Goal: Information Seeking & Learning: Learn about a topic

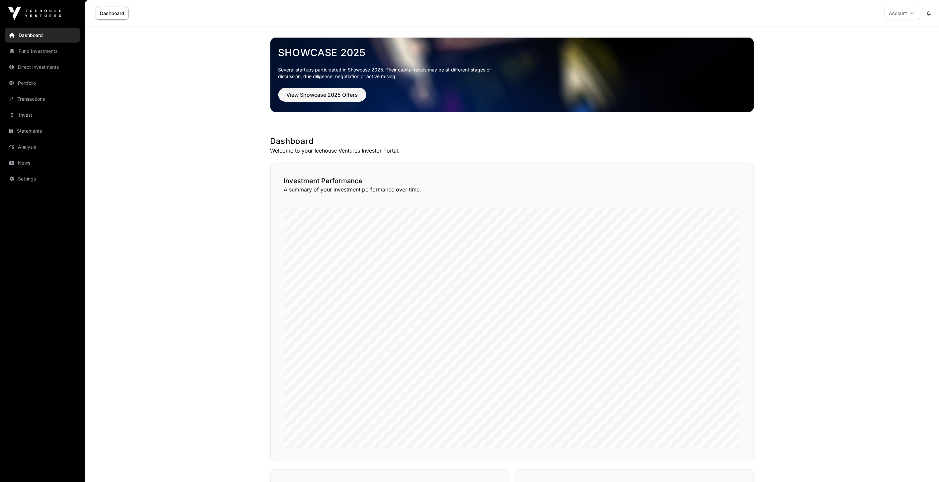
click at [45, 161] on link "News" at bounding box center [42, 162] width 74 height 15
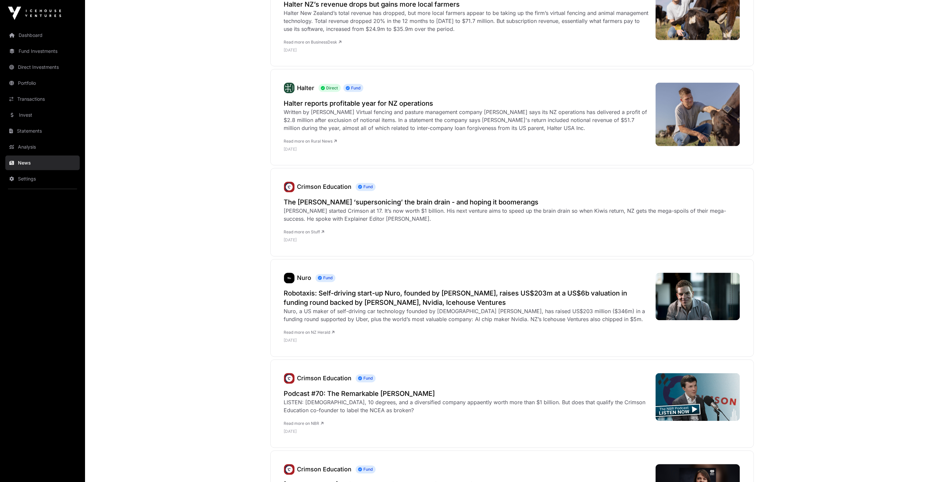
scroll to position [443, 0]
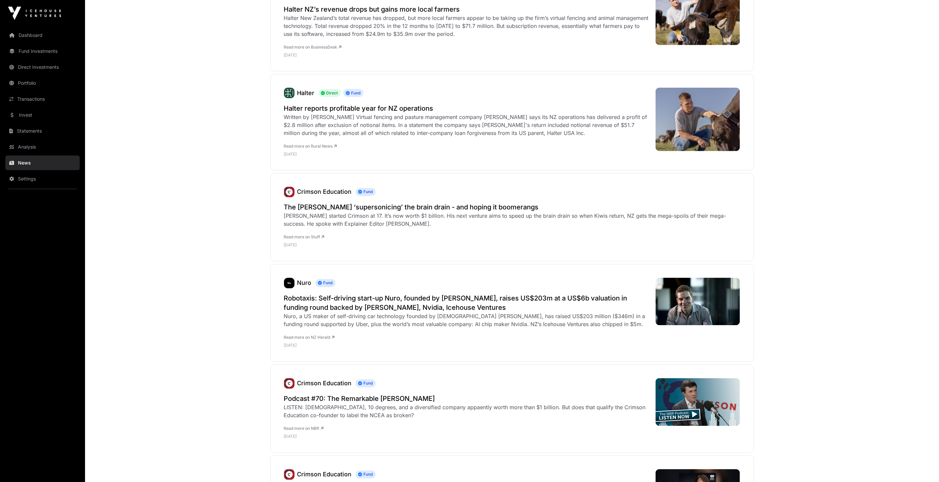
click at [31, 114] on link "Invest" at bounding box center [42, 115] width 74 height 15
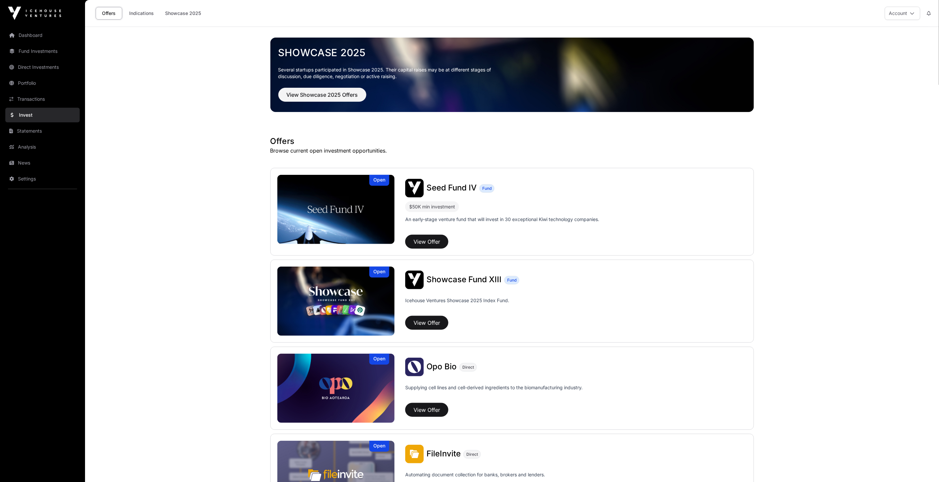
click at [468, 276] on span "Showcase Fund XIII" at bounding box center [464, 279] width 75 height 10
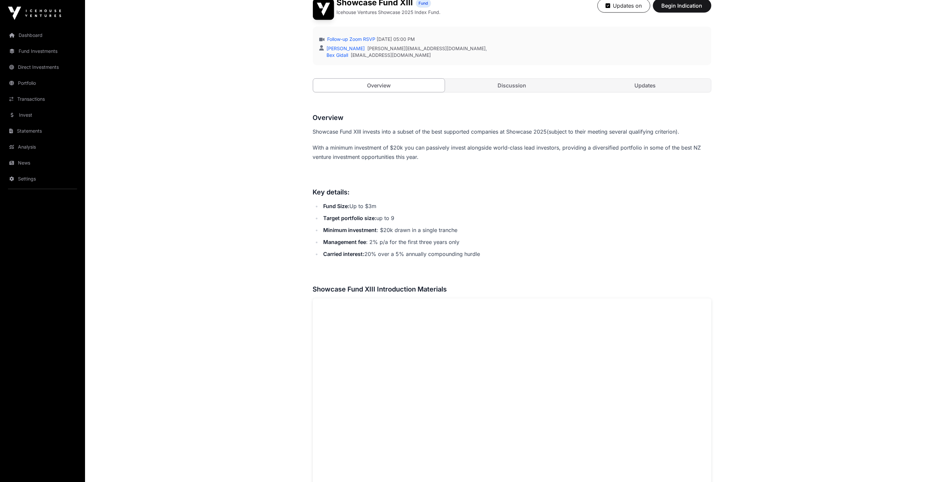
scroll to position [173, 0]
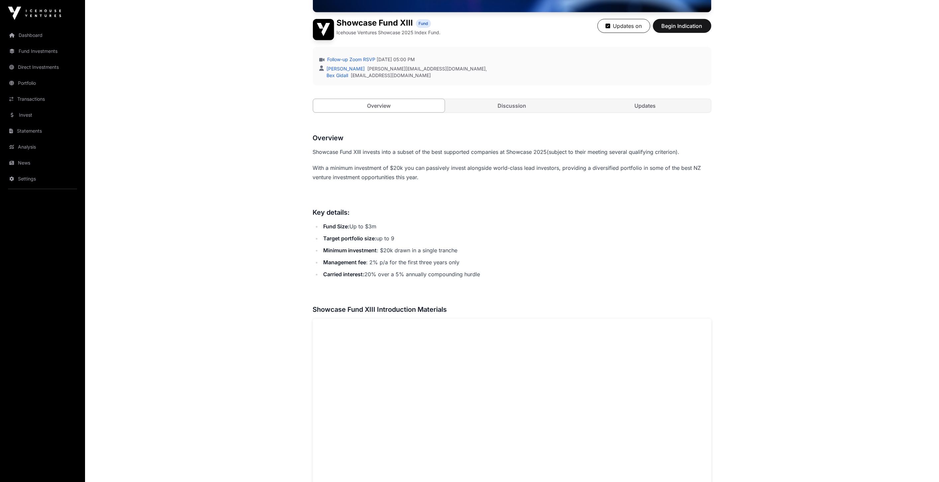
click at [593, 108] on link "Updates" at bounding box center [645, 105] width 132 height 13
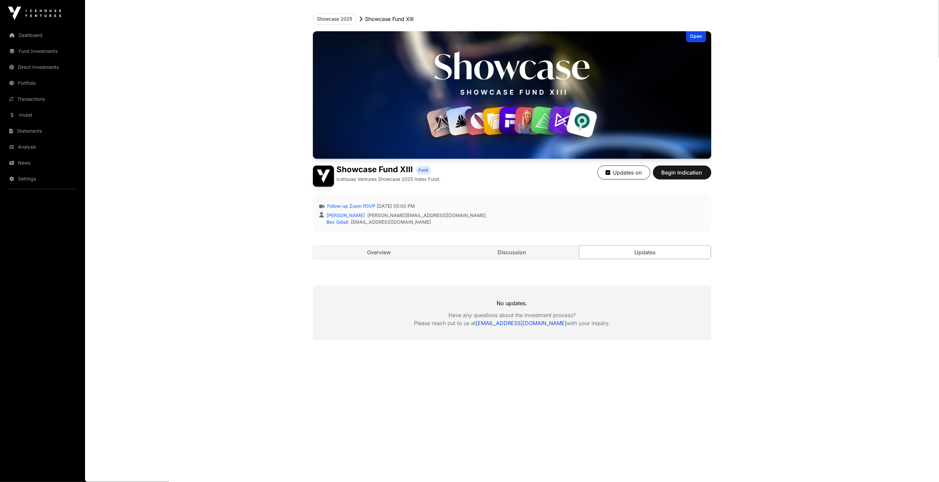
scroll to position [27, 0]
click at [408, 245] on link "Overview" at bounding box center [379, 251] width 132 height 13
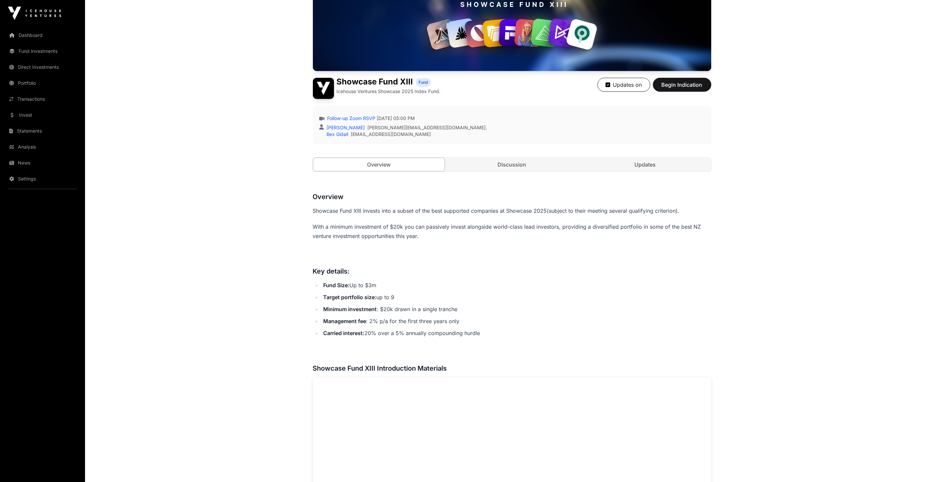
scroll to position [138, 0]
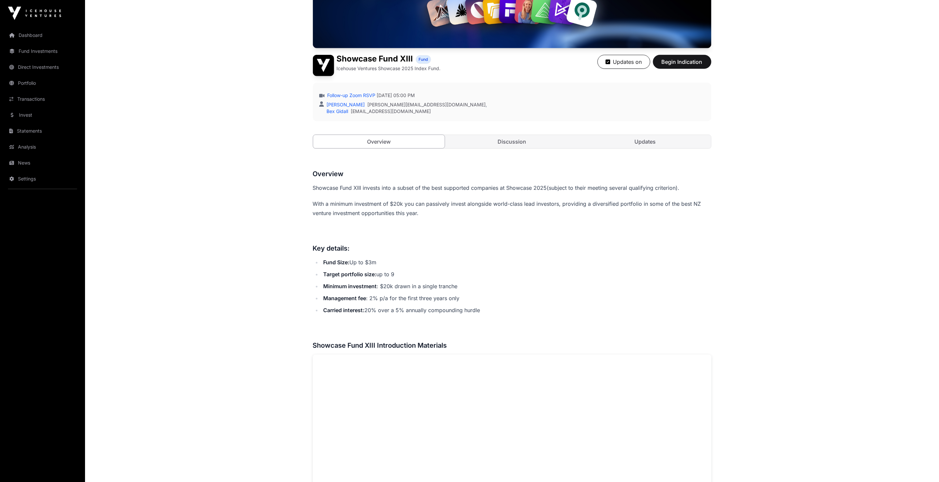
drag, startPoint x: 385, startPoint y: 279, endPoint x: 407, endPoint y: 278, distance: 21.9
click at [407, 278] on ul "Fund Size: Up to $3m Target portfolio size: up to 9 Minimum investment : $20k d…" at bounding box center [512, 285] width 399 height 57
click at [407, 278] on li "Target portfolio size: up to 9" at bounding box center [517, 273] width 390 height 9
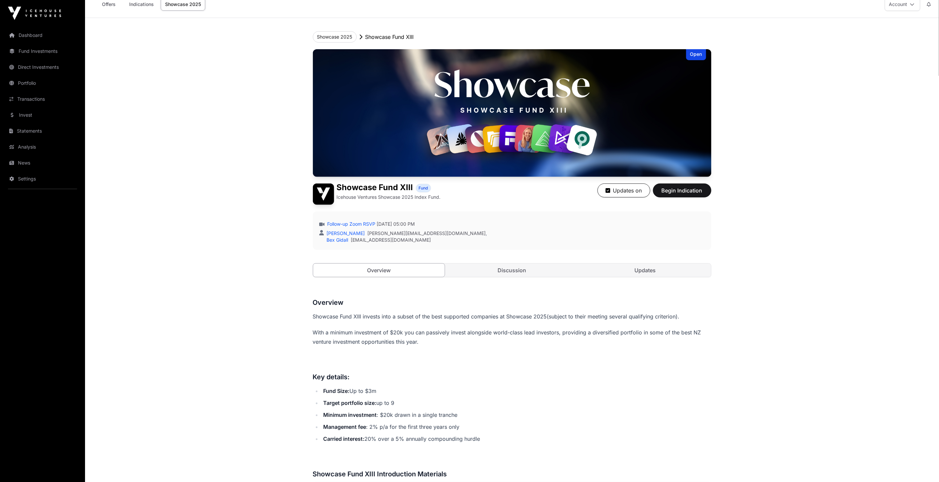
scroll to position [0, 0]
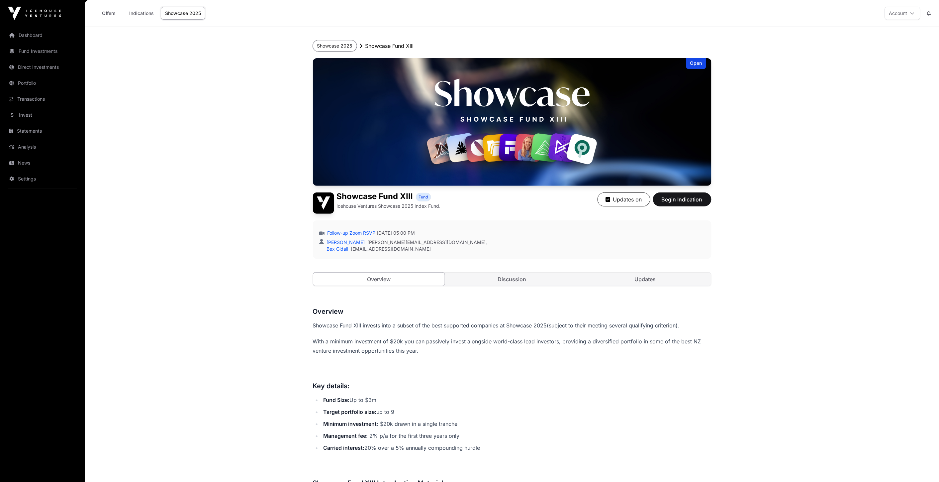
click at [334, 47] on button "Showcase 2025" at bounding box center [335, 45] width 44 height 11
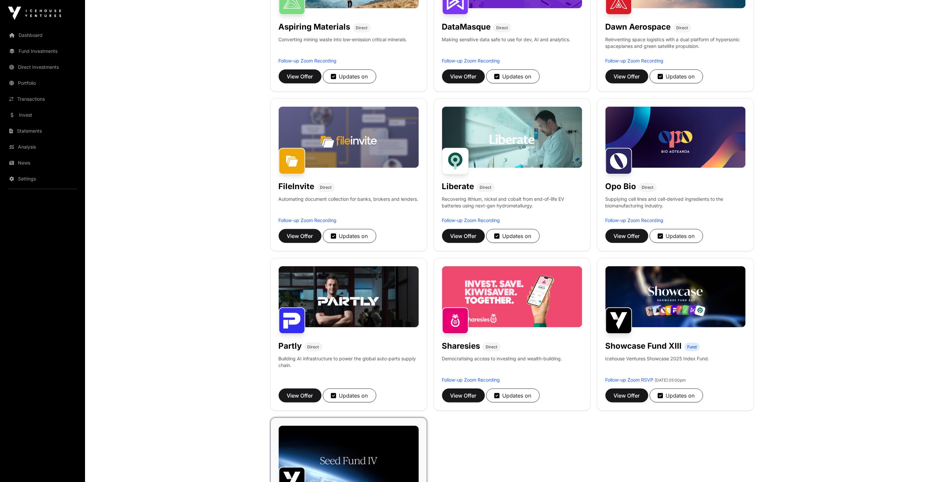
scroll to position [184, 0]
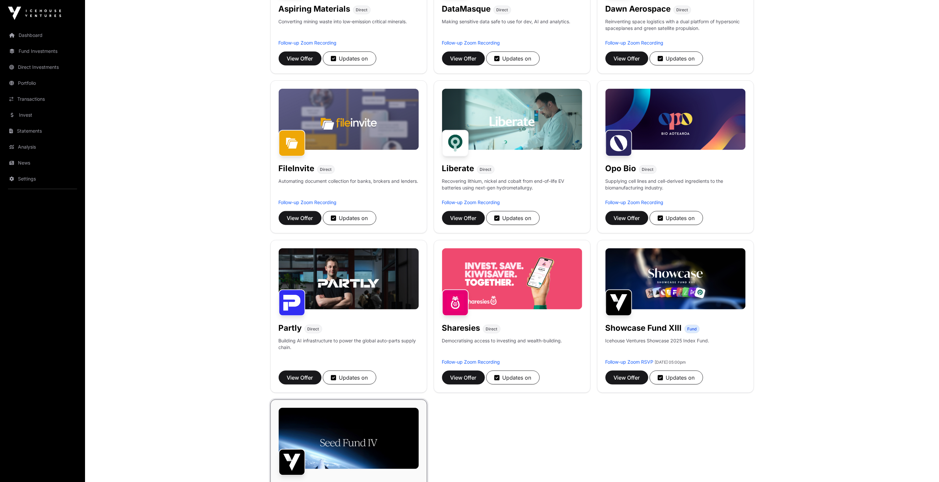
click at [523, 284] on img at bounding box center [512, 278] width 140 height 61
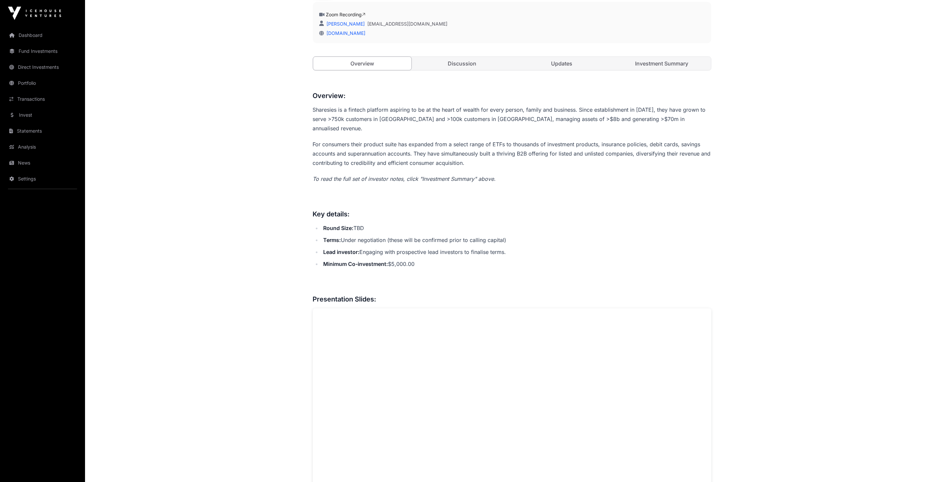
scroll to position [221, 0]
click at [582, 58] on link "Updates" at bounding box center [562, 60] width 99 height 13
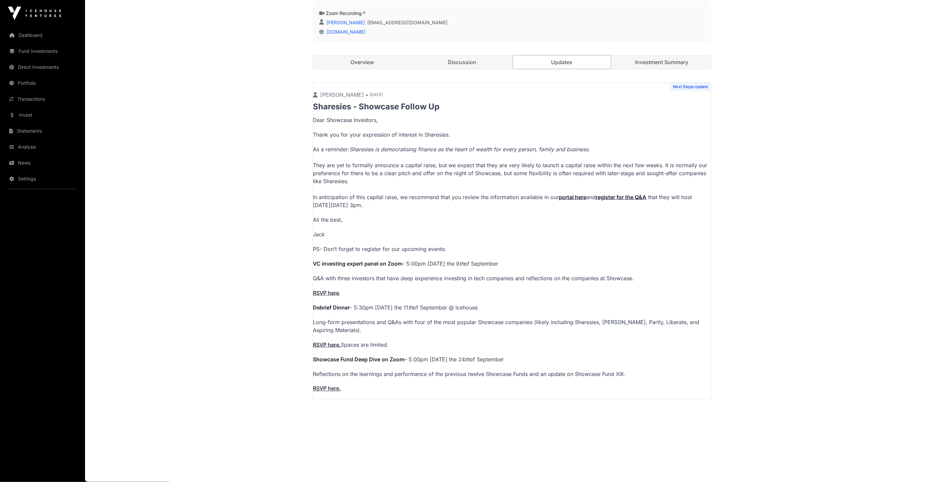
click at [480, 62] on link "Discussion" at bounding box center [462, 61] width 99 height 13
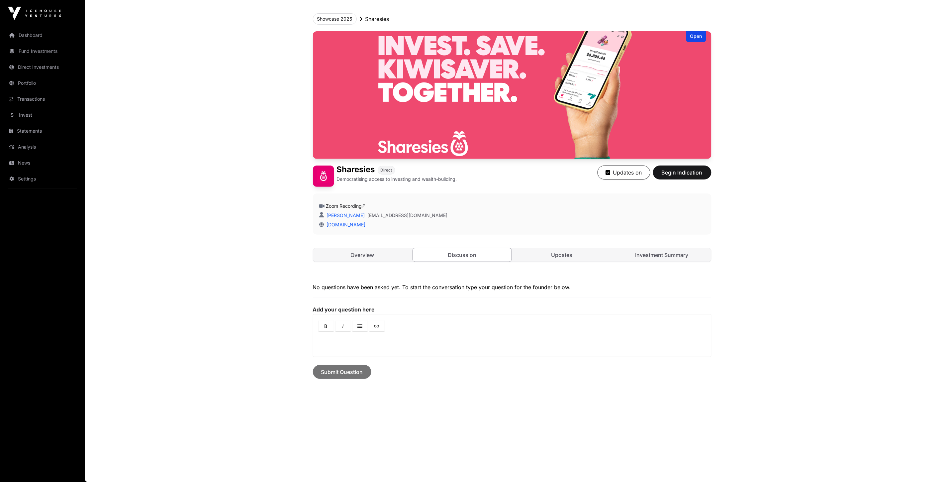
scroll to position [27, 0]
click at [632, 256] on link "Investment Summary" at bounding box center [662, 254] width 99 height 13
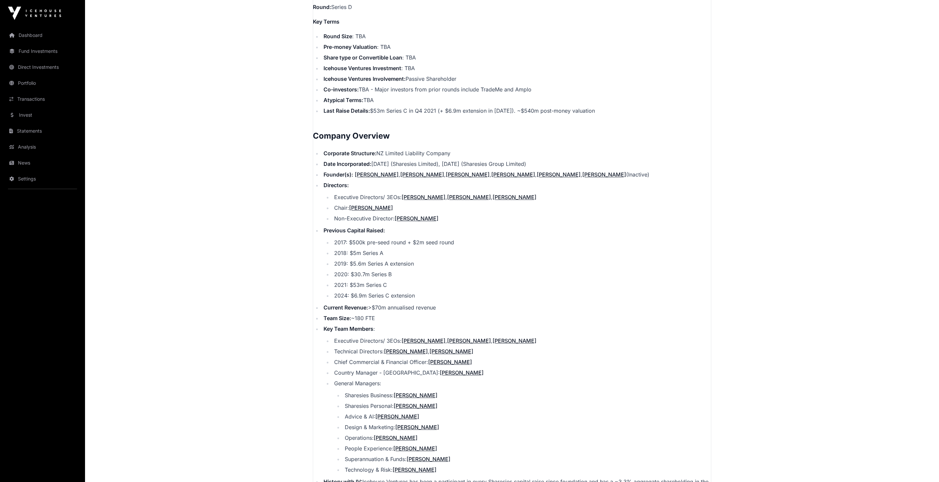
scroll to position [617, 0]
